Goal: Information Seeking & Learning: Learn about a topic

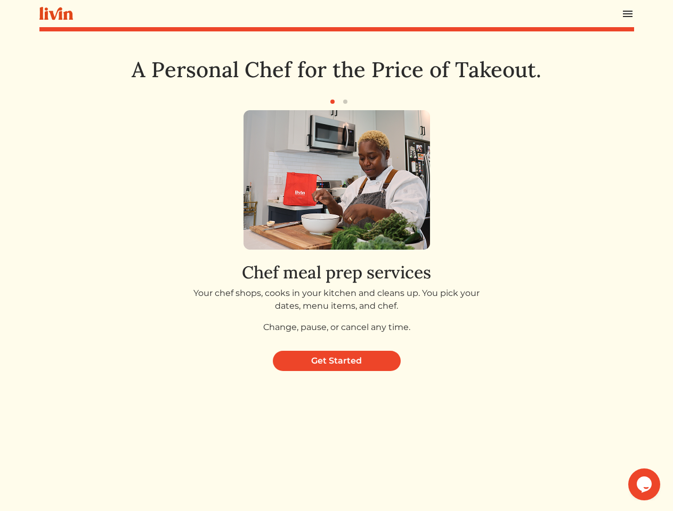
click at [336, 256] on div "Chef meal prep services Your chef shops, cooks in your kitchen and cleans up. Y…" at bounding box center [336, 226] width 411 height 232
click at [628, 13] on img at bounding box center [627, 13] width 13 height 13
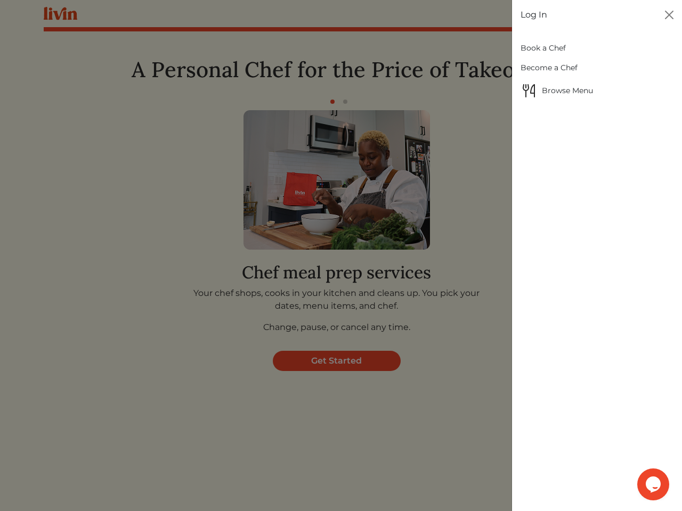
click at [332, 102] on div at bounding box center [341, 255] width 682 height 511
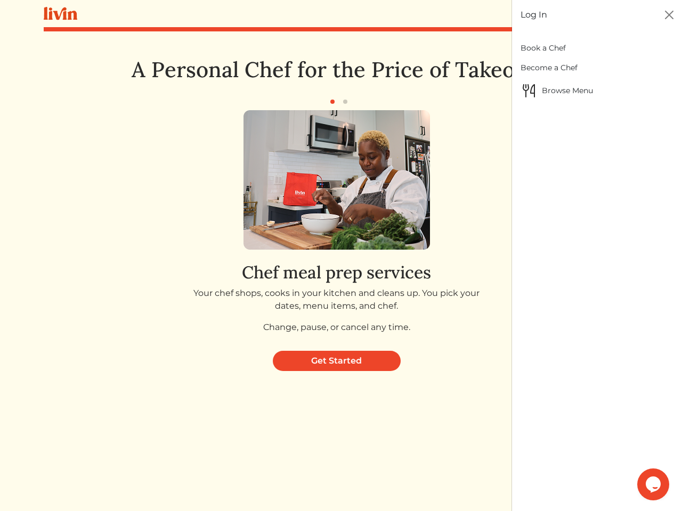
click at [345, 102] on button "button" at bounding box center [345, 101] width 13 height 13
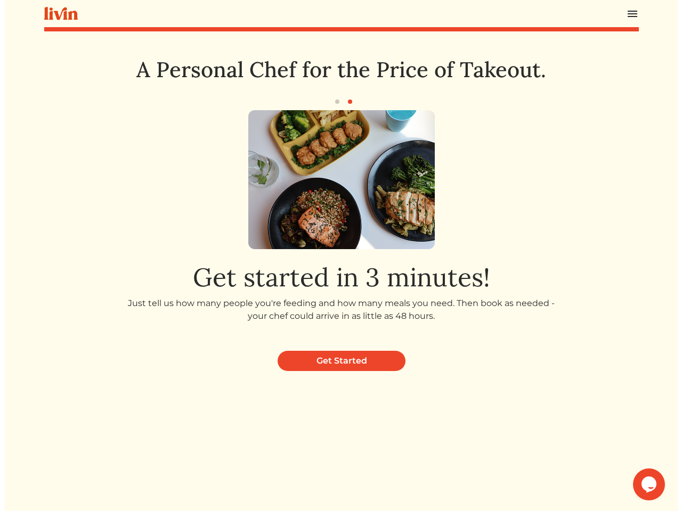
click at [648, 485] on icon "Chat widget" at bounding box center [648, 485] width 15 height 16
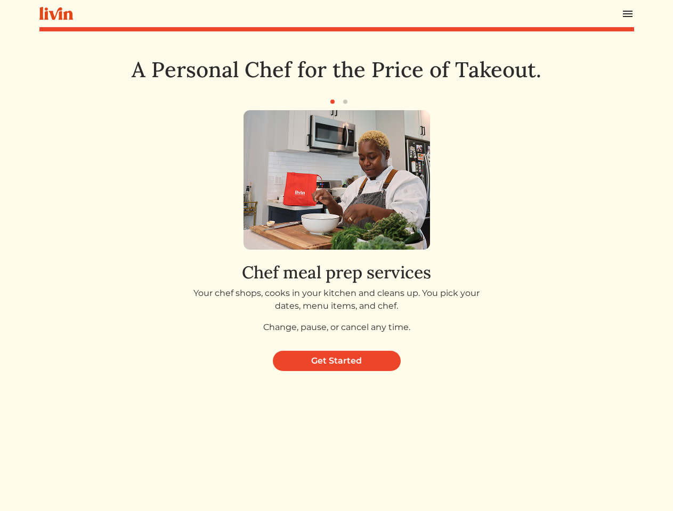
click at [336, 256] on div "Chef meal prep services Your chef shops, cooks in your kitchen and cleans up. Y…" at bounding box center [336, 226] width 411 height 232
click at [628, 13] on img at bounding box center [627, 13] width 13 height 13
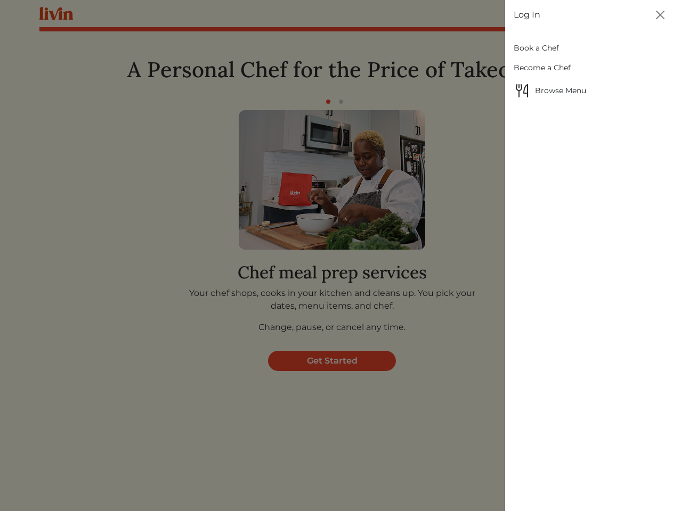
click at [332, 102] on div at bounding box center [336, 255] width 673 height 511
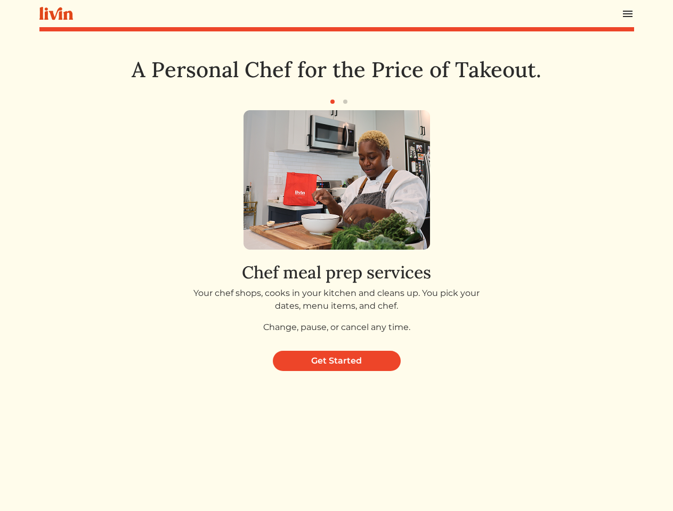
click at [345, 102] on button "button" at bounding box center [345, 101] width 13 height 13
click at [337, 226] on img at bounding box center [336, 180] width 186 height 140
